Goal: Task Accomplishment & Management: Use online tool/utility

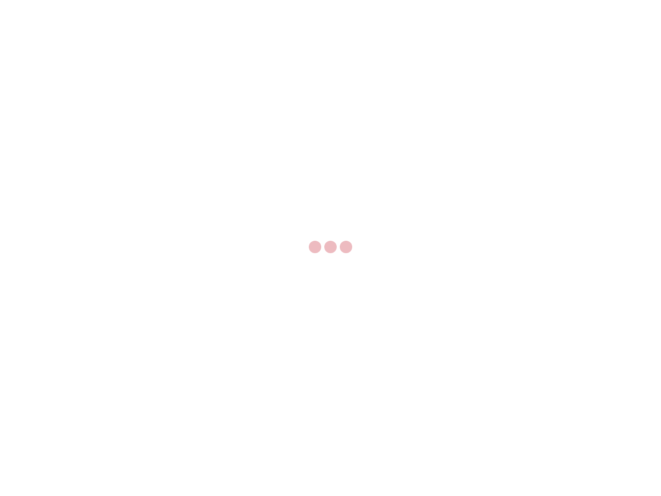
select select "US"
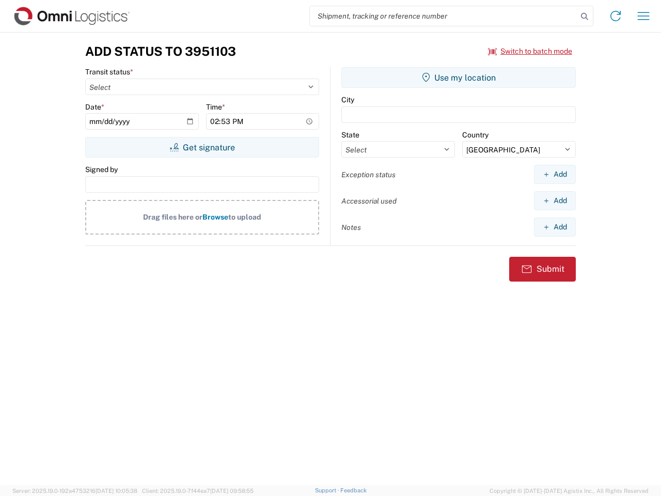
click at [443, 16] on input "search" at bounding box center [443, 16] width 267 height 20
click at [584, 17] on icon at bounding box center [584, 16] width 14 height 14
click at [615, 16] on icon at bounding box center [615, 16] width 17 height 17
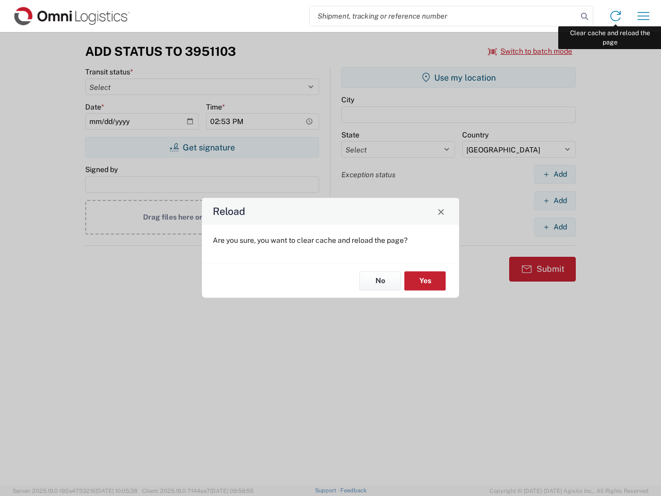
click at [643, 16] on div "Reload Are you sure, you want to clear cache and reload the page? No Yes" at bounding box center [330, 248] width 661 height 496
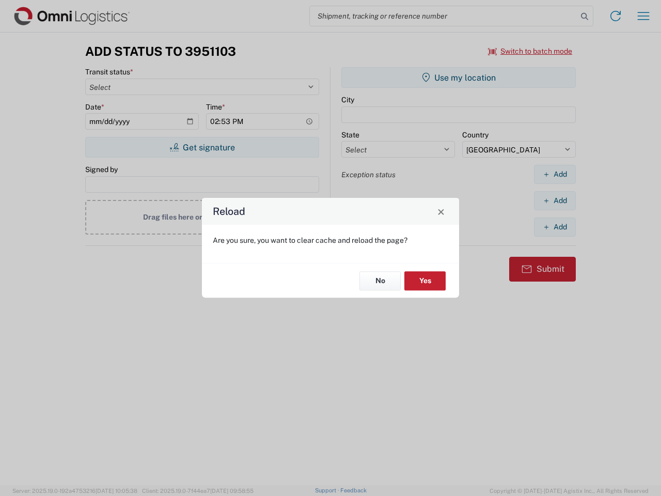
click at [530, 51] on div "Reload Are you sure, you want to clear cache and reload the page? No Yes" at bounding box center [330, 248] width 661 height 496
click at [202, 147] on div "Reload Are you sure, you want to clear cache and reload the page? No Yes" at bounding box center [330, 248] width 661 height 496
click at [458, 77] on div "Reload Are you sure, you want to clear cache and reload the page? No Yes" at bounding box center [330, 248] width 661 height 496
click at [554, 174] on div "Reload Are you sure, you want to clear cache and reload the page? No Yes" at bounding box center [330, 248] width 661 height 496
click at [554, 200] on div "Reload Are you sure, you want to clear cache and reload the page? No Yes" at bounding box center [330, 248] width 661 height 496
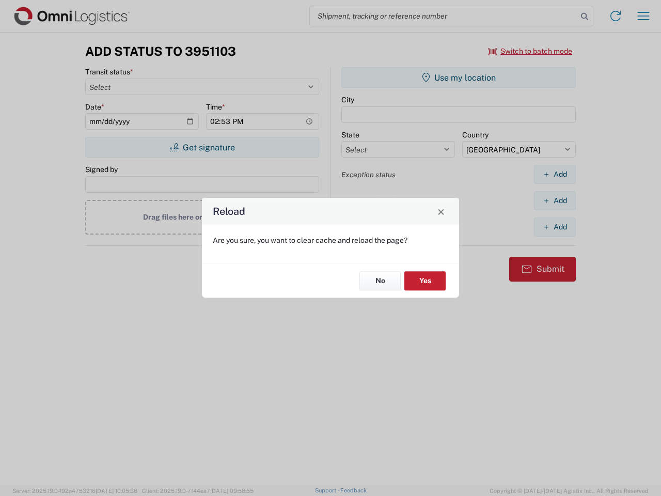
click at [554, 227] on div "Reload Are you sure, you want to clear cache and reload the page? No Yes" at bounding box center [330, 248] width 661 height 496
